Goal: Task Accomplishment & Management: Complete application form

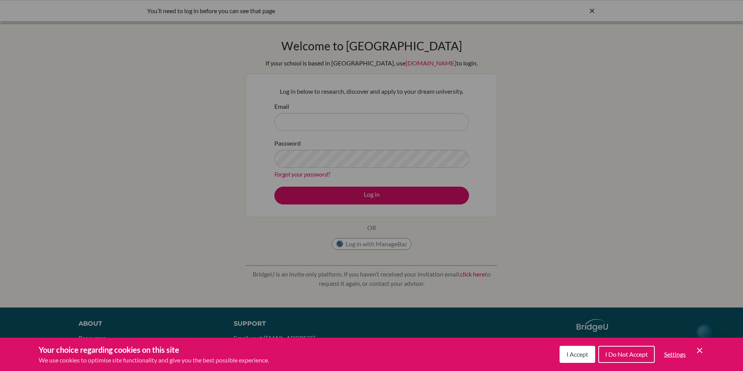
click at [335, 120] on div "Cookie Preferences" at bounding box center [371, 185] width 743 height 371
click at [578, 352] on span "I Accept" at bounding box center [577, 353] width 22 height 7
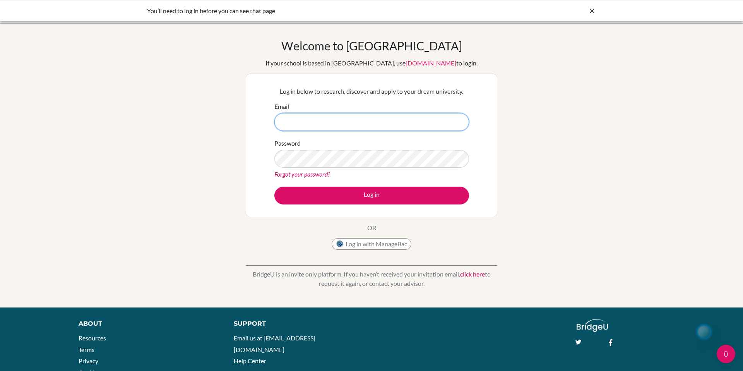
click at [326, 127] on input "Email" at bounding box center [371, 122] width 195 height 18
type input "[PERSON_NAME][EMAIL_ADDRESS][DOMAIN_NAME]"
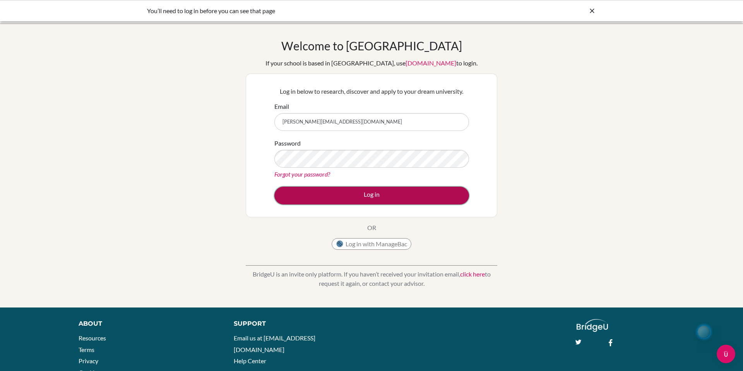
click at [369, 197] on button "Log in" at bounding box center [371, 195] width 195 height 18
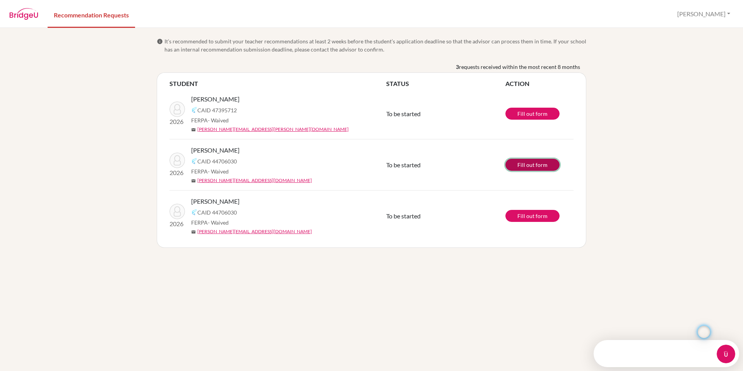
click at [532, 165] on link "Fill out form" at bounding box center [532, 165] width 54 height 12
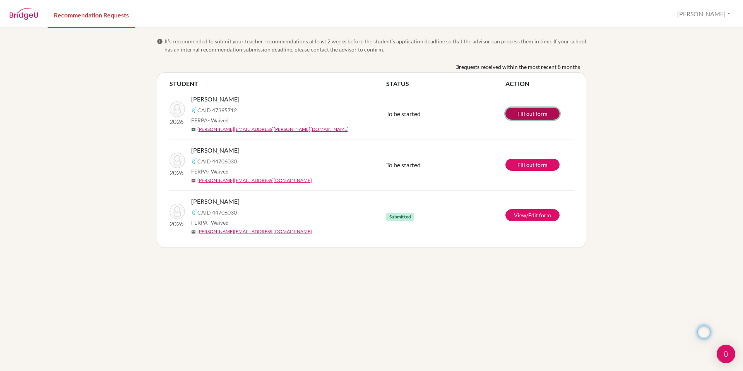
click at [534, 116] on link "Fill out form" at bounding box center [532, 114] width 54 height 12
drag, startPoint x: 235, startPoint y: 98, endPoint x: 190, endPoint y: 97, distance: 45.6
click at [189, 97] on div "2026 Voeltz, Isabella CAID 47395712 FERPA - Waived mail isabella.n.voeltz@gmail…" at bounding box center [278, 113] width 228 height 38
copy span "[PERSON_NAME]"
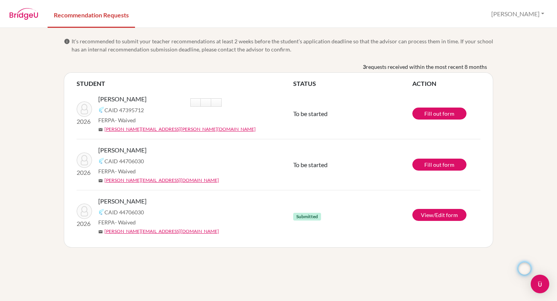
click at [34, 98] on div "info It’s recommended to submit your teacher recommendations at least 2 weeks b…" at bounding box center [278, 164] width 557 height 273
